Goal: Check status: Check status

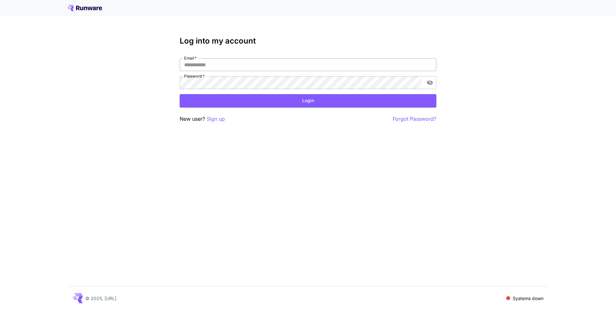
click at [239, 70] on input "Email   *" at bounding box center [308, 64] width 257 height 13
type input "**********"
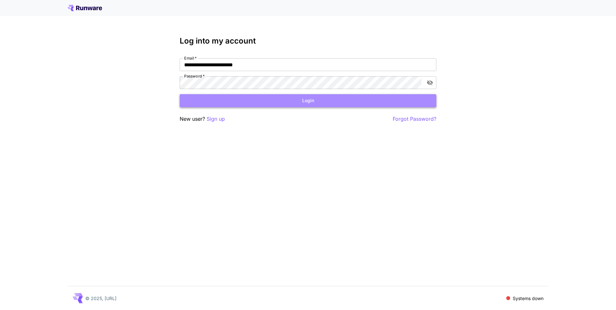
click at [224, 99] on button "Login" at bounding box center [308, 100] width 257 height 13
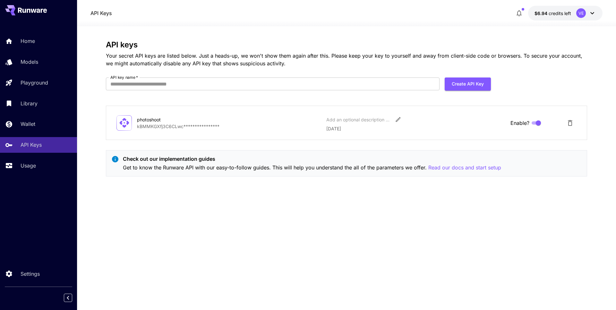
click at [473, 17] on div "API Keys $6.94 credits left VE" at bounding box center [346, 13] width 512 height 15
click at [44, 161] on link "Usage" at bounding box center [38, 166] width 77 height 16
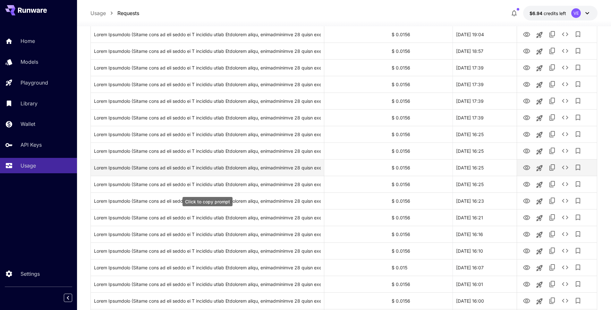
scroll to position [352, 0]
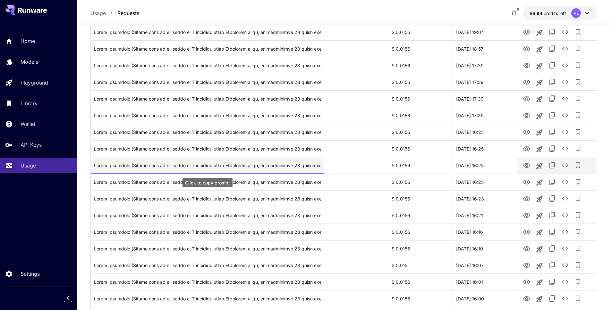
click at [279, 167] on div "Click to copy prompt" at bounding box center [207, 165] width 227 height 16
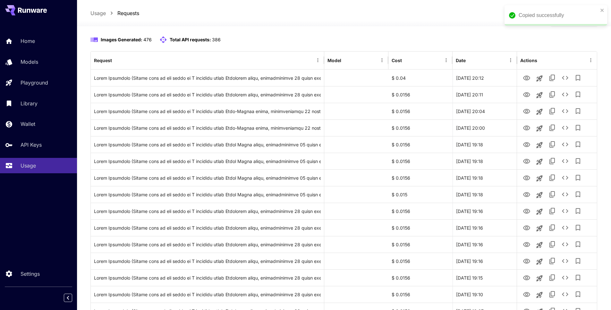
scroll to position [0, 0]
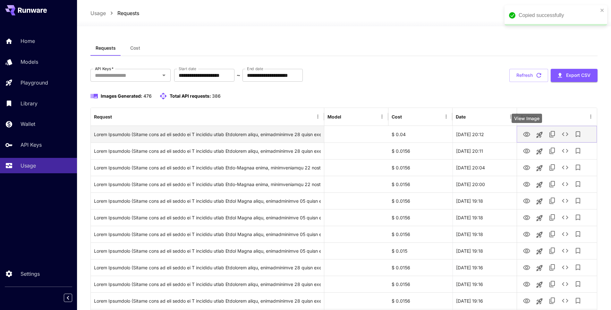
click at [529, 134] on icon "View Image" at bounding box center [526, 134] width 7 height 5
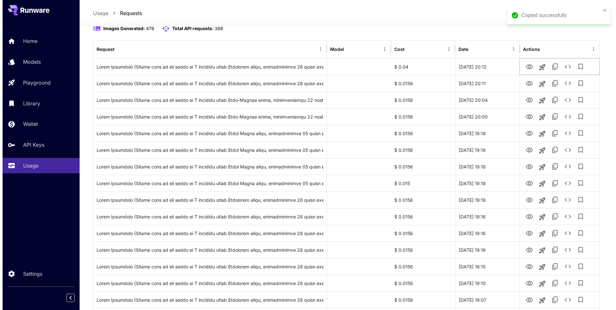
scroll to position [34, 0]
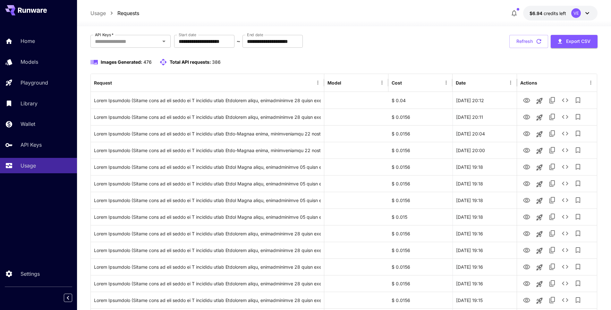
click at [211, 62] on p "Total API requests: 386" at bounding box center [195, 62] width 51 height 7
click at [200, 67] on div "Images Generated: 476 Total API requests: 386" at bounding box center [343, 65] width 507 height 15
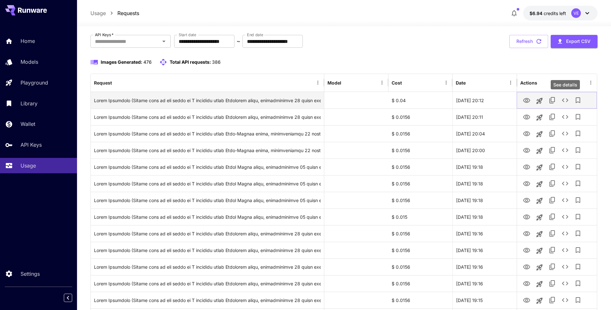
click at [565, 101] on icon "See details" at bounding box center [565, 101] width 8 height 8
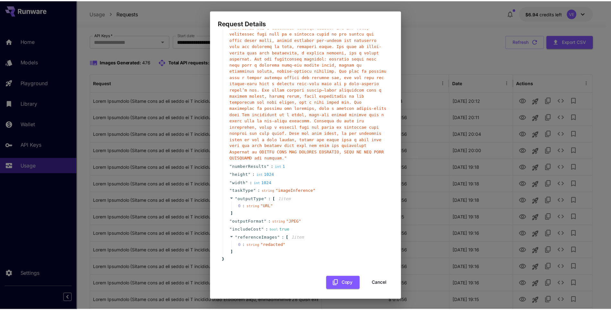
scroll to position [68, 0]
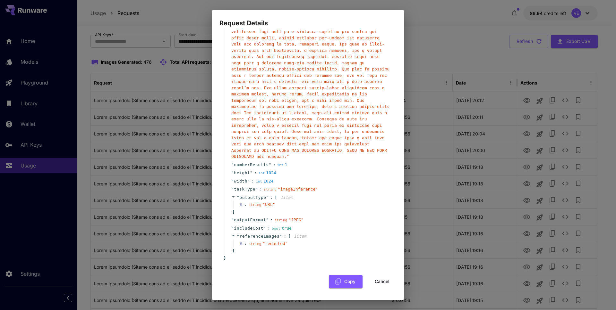
click at [375, 283] on button "Cancel" at bounding box center [381, 281] width 29 height 13
